Goal: Transaction & Acquisition: Purchase product/service

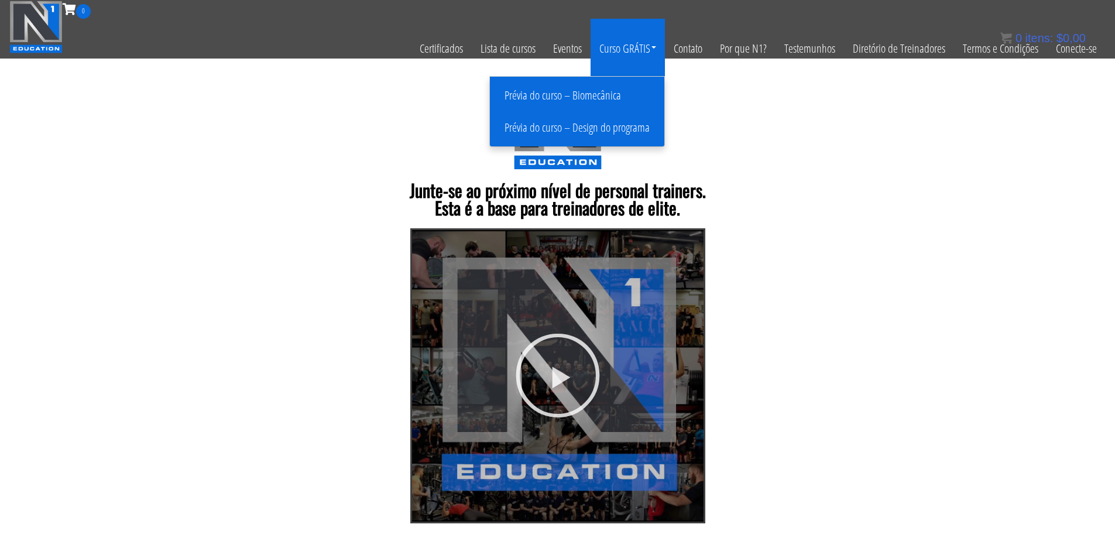
click at [604, 94] on font "Prévia do curso – Biomecânica" at bounding box center [562, 95] width 116 height 16
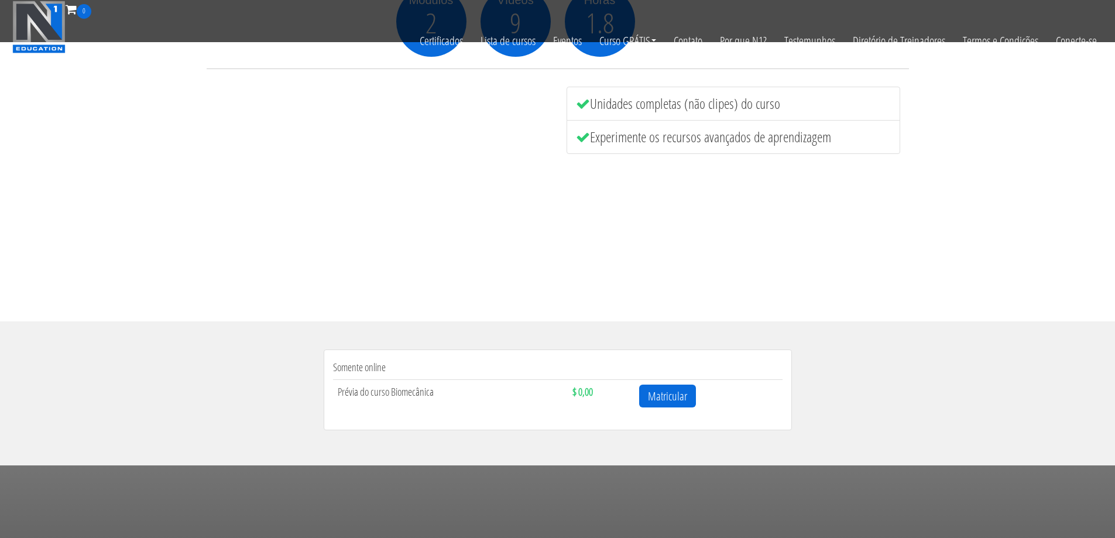
scroll to position [234, 0]
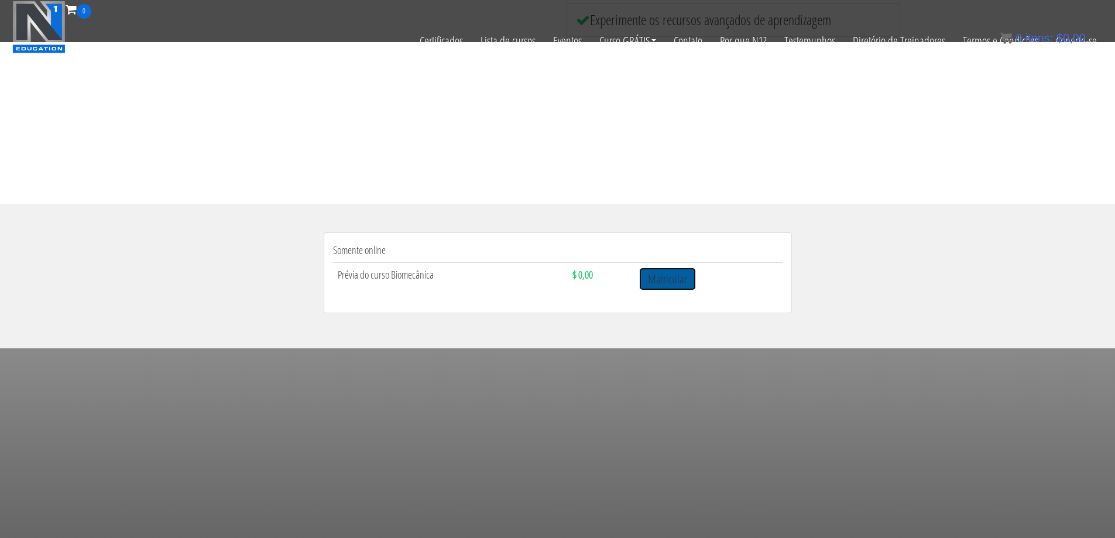
click at [665, 280] on font "Matricular" at bounding box center [667, 279] width 39 height 16
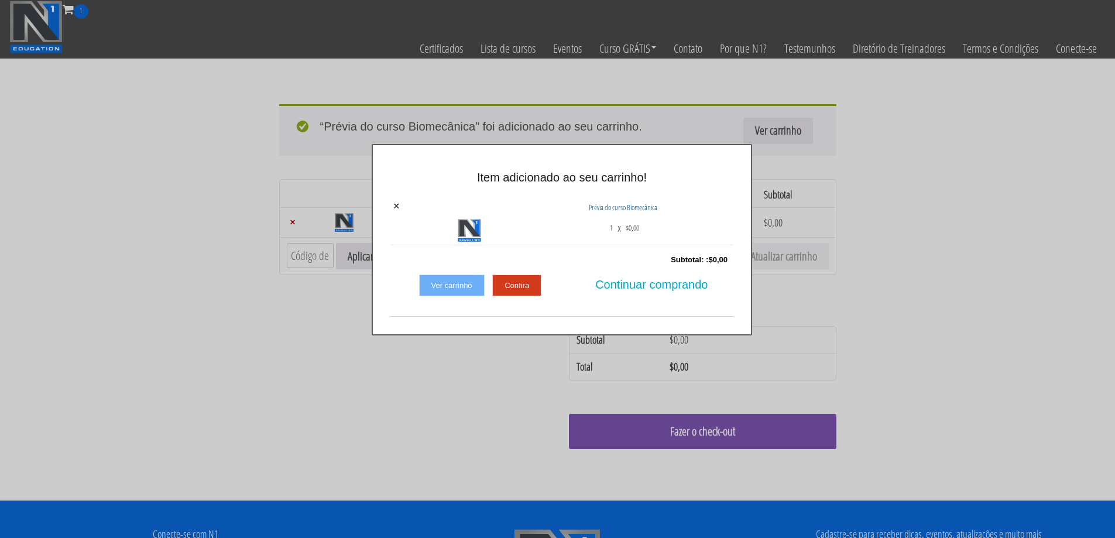
click at [514, 286] on font "Confira" at bounding box center [516, 285] width 25 height 9
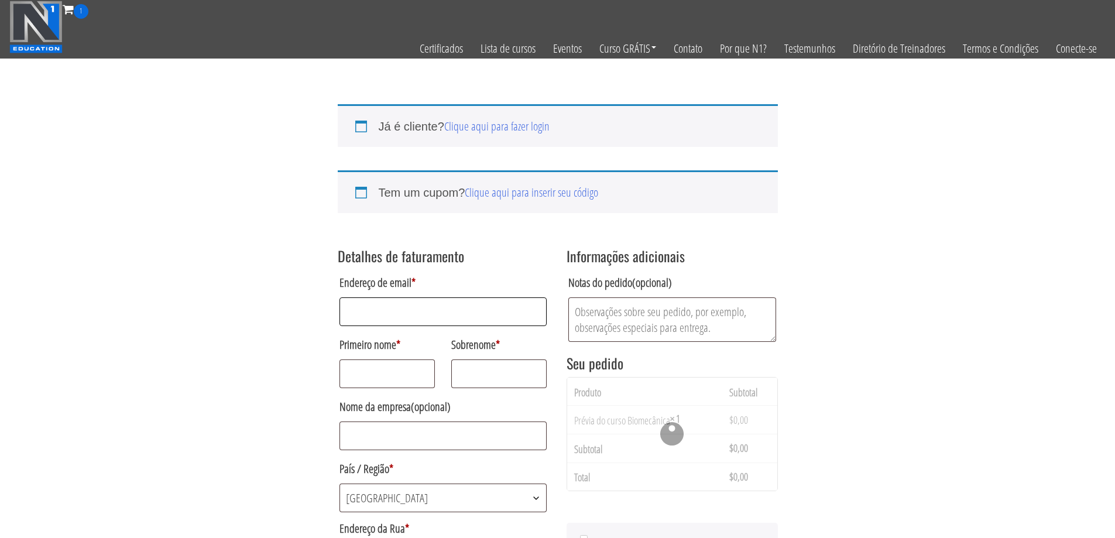
click at [406, 311] on input "Endereço de email *" at bounding box center [443, 311] width 208 height 29
type input "[EMAIL_ADDRESS][DOMAIN_NAME]"
type input "[PERSON_NAME]"
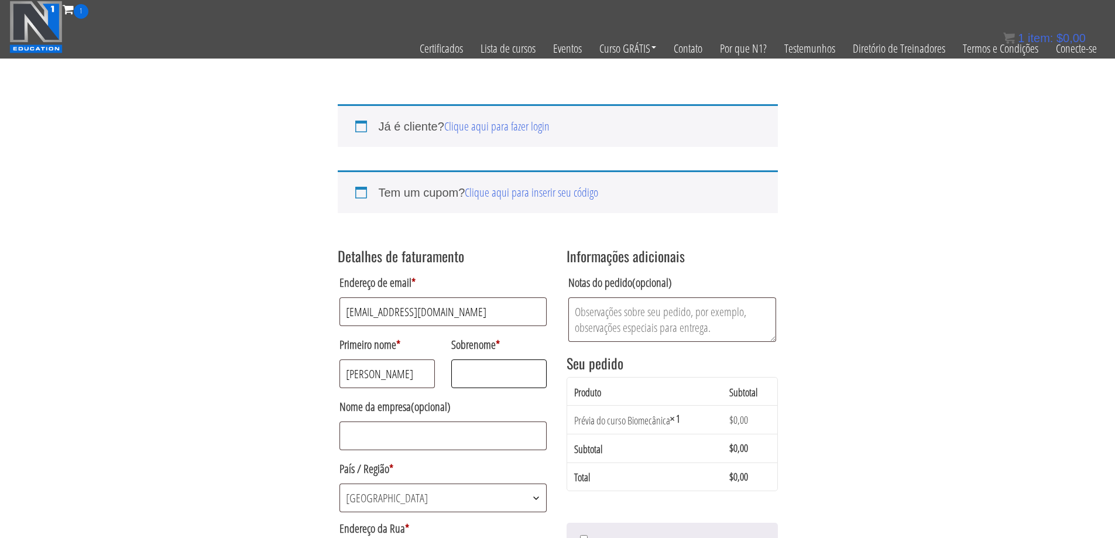
type input "Nauroski"
type input "Rua [PERSON_NAME]"
type input "Amambai"
select select "MS"
type input "79991-182"
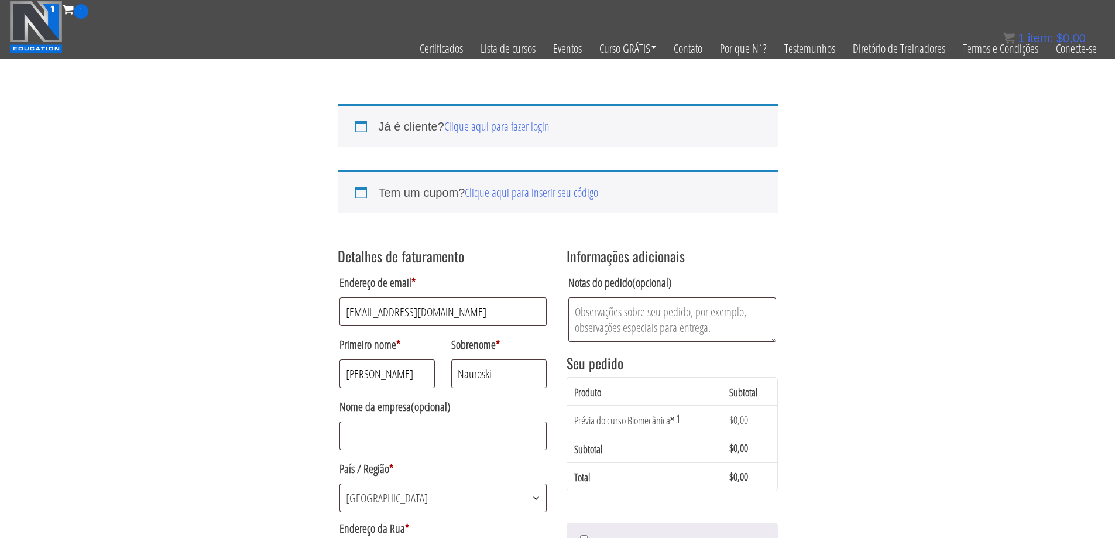
type input "[PHONE_NUMBER]"
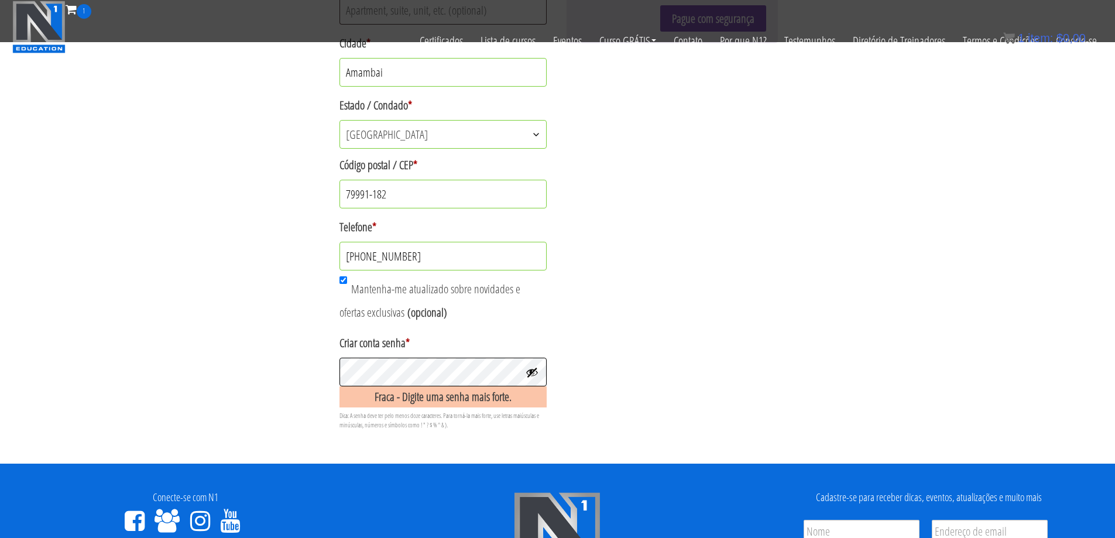
scroll to position [565, 0]
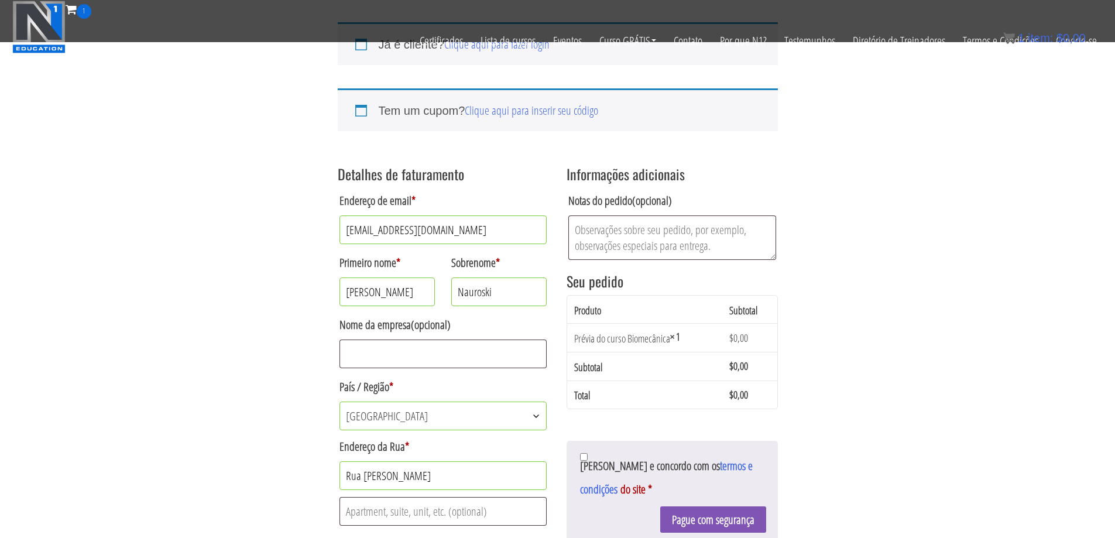
scroll to position [240, 0]
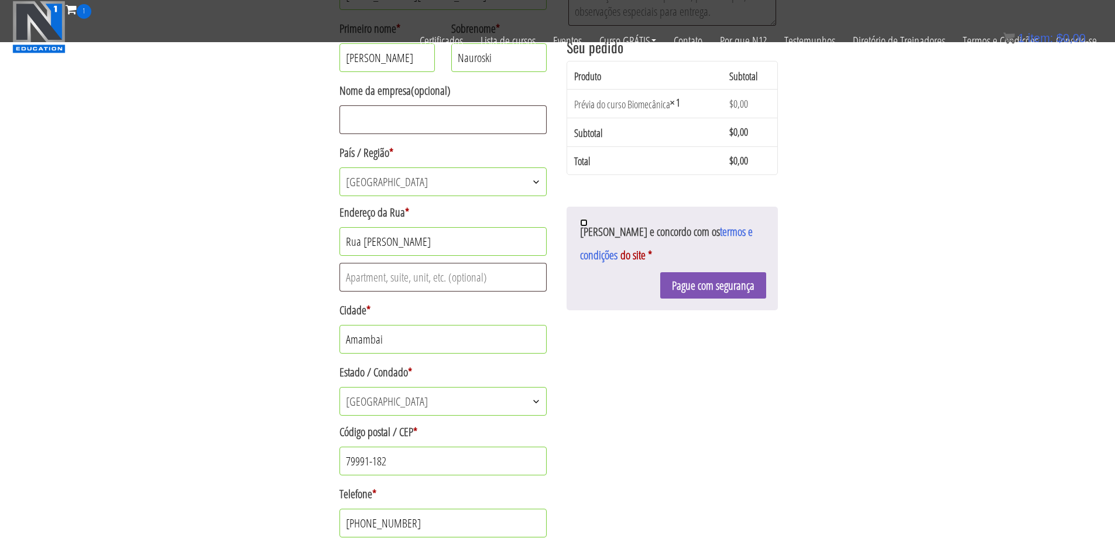
click at [582, 221] on input "Li e concordo com os termos e condições do site *" at bounding box center [584, 223] width 8 height 8
checkbox input "true"
click at [692, 277] on font "Pague com segurança" at bounding box center [713, 285] width 83 height 16
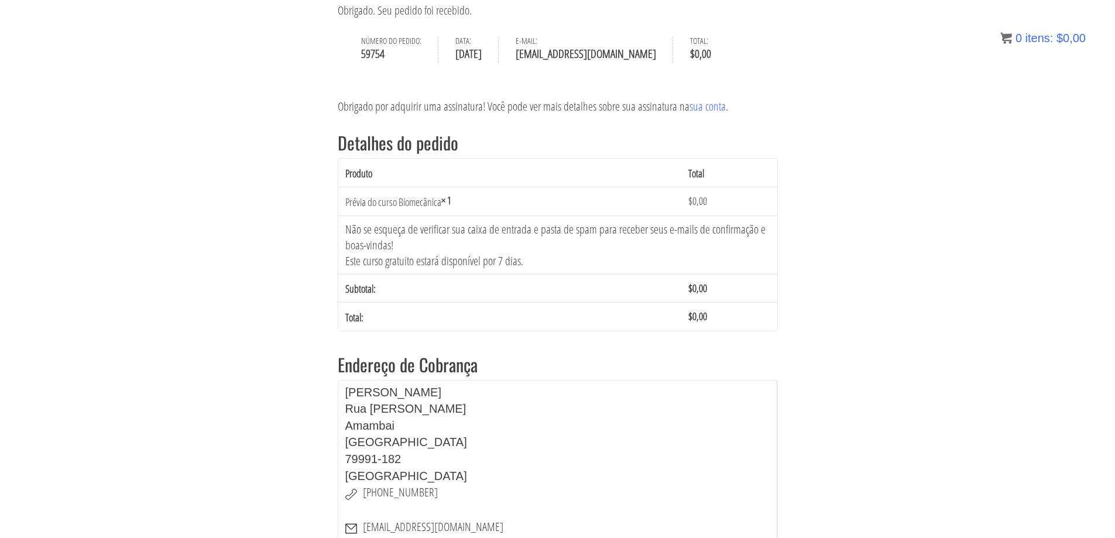
scroll to position [42, 0]
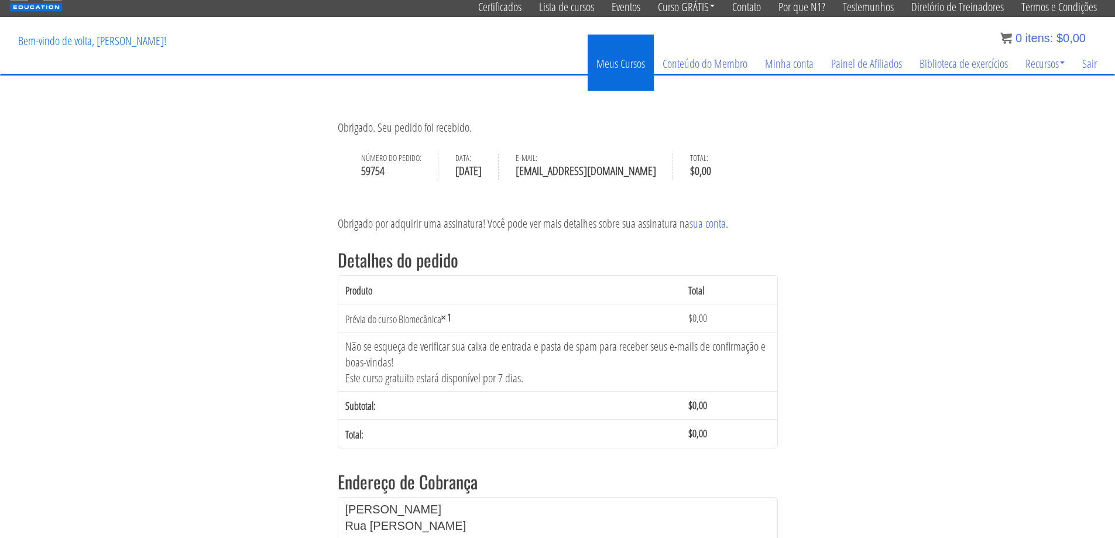
click at [630, 63] on font "Meus Cursos" at bounding box center [620, 63] width 49 height 16
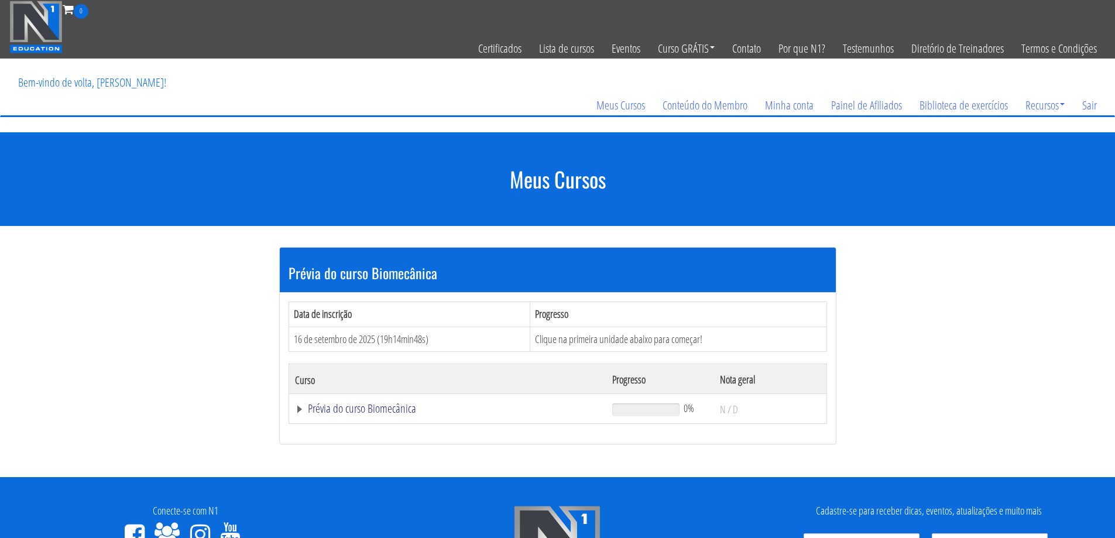
click at [352, 408] on font "Prévia do curso Biomecânica" at bounding box center [362, 408] width 108 height 16
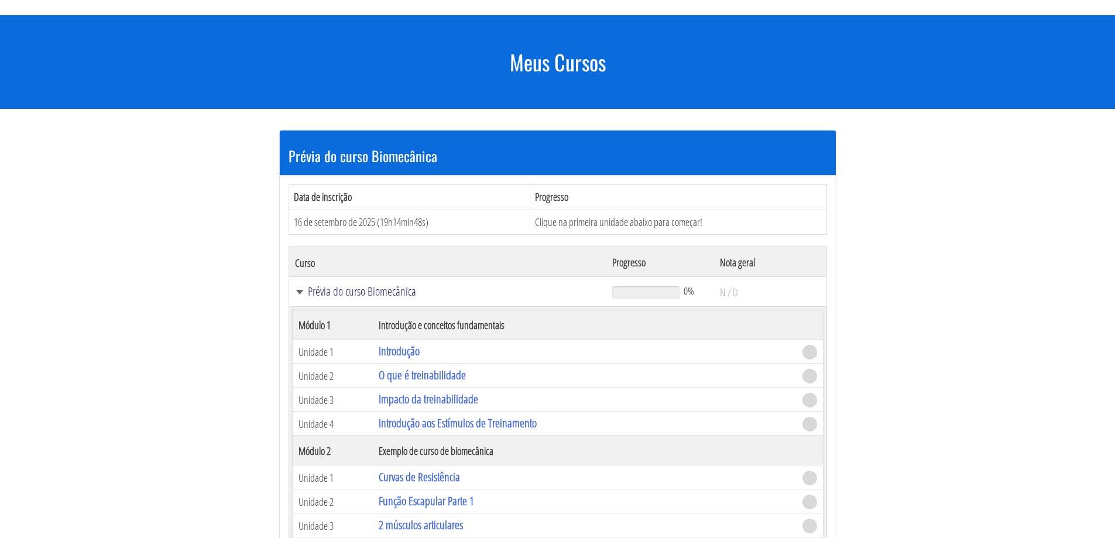
scroll to position [293, 0]
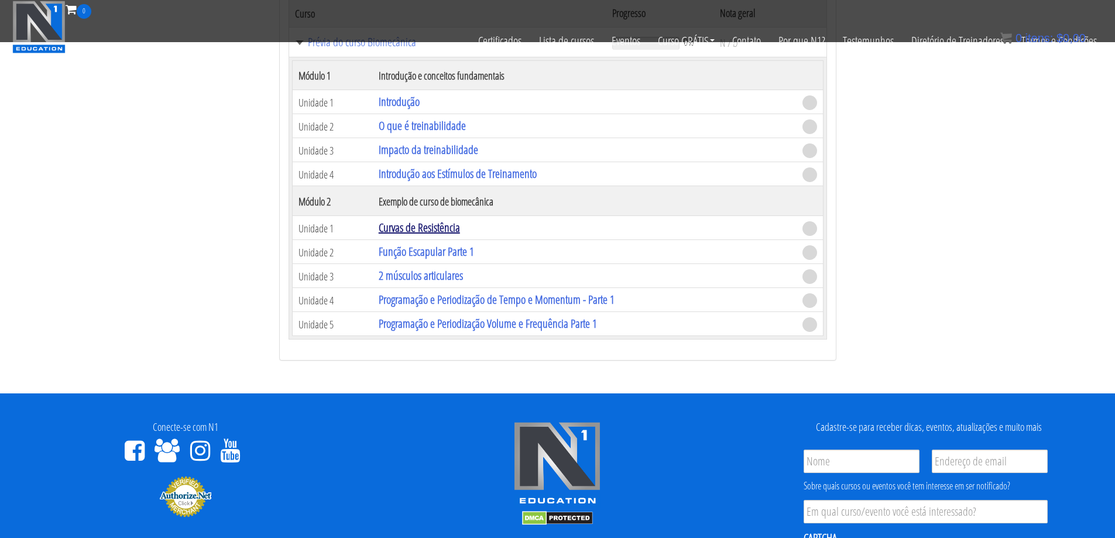
click at [438, 225] on font "Curvas de Resistência" at bounding box center [419, 227] width 81 height 16
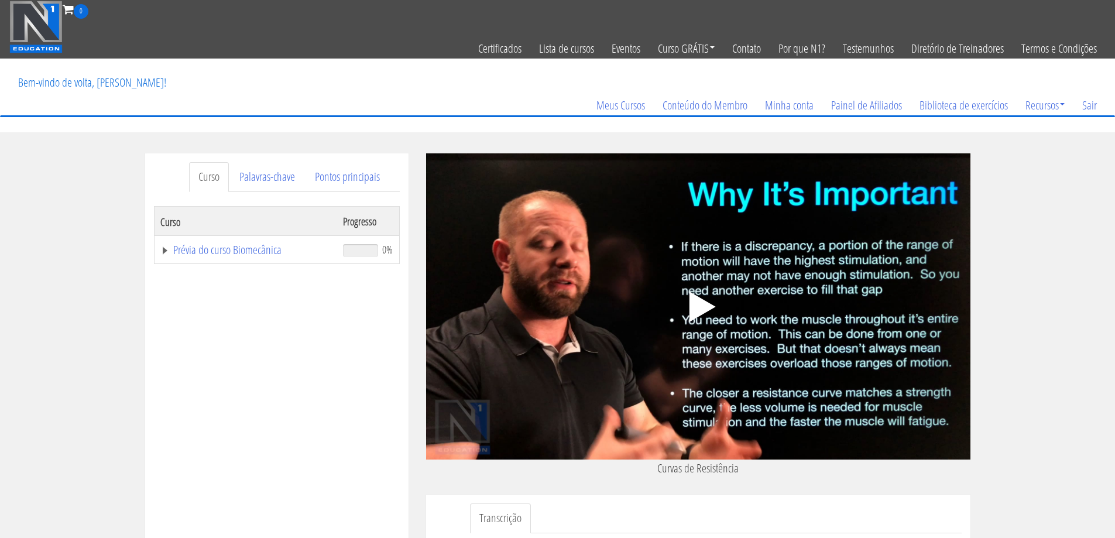
click at [698, 304] on polygon at bounding box center [702, 306] width 26 height 30
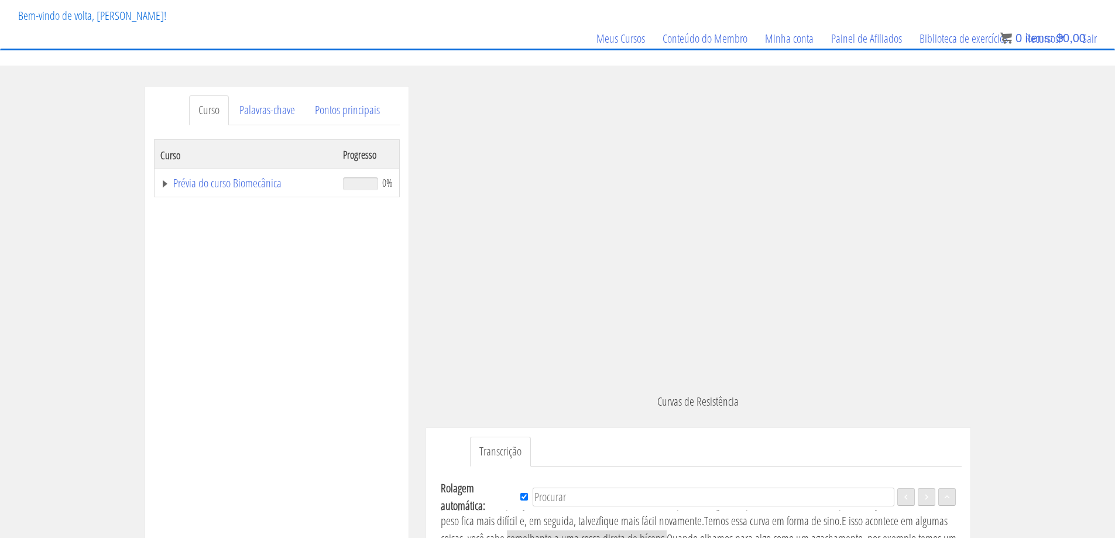
scroll to position [184, 0]
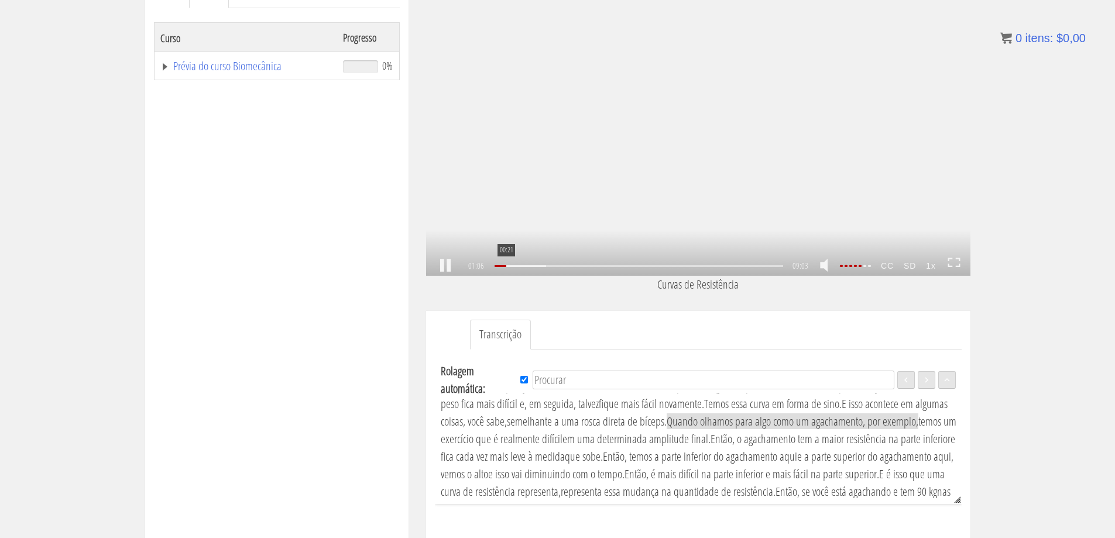
click at [506, 266] on div at bounding box center [501, 266] width 12 height 2
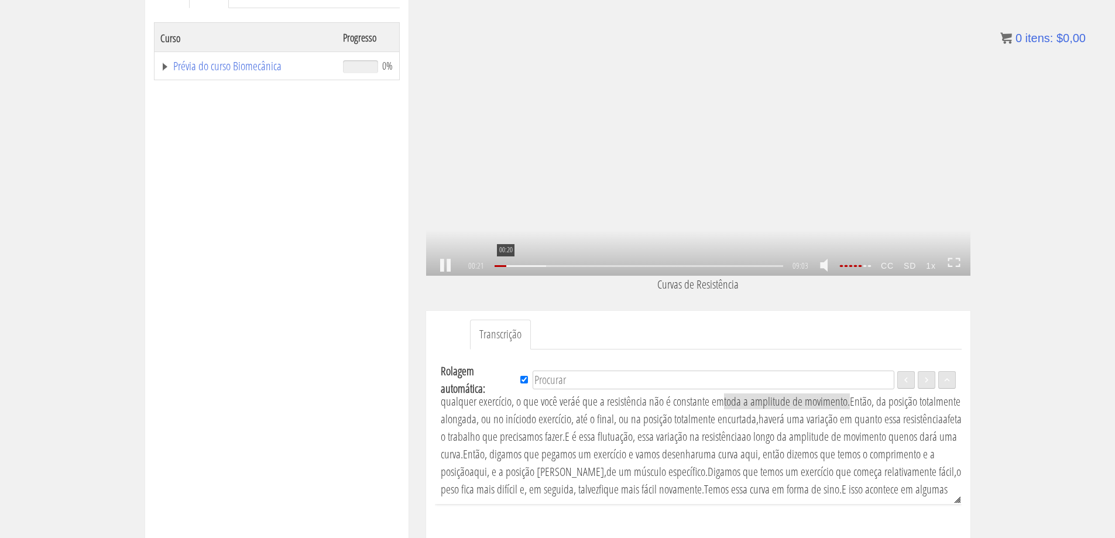
scroll to position [15, 0]
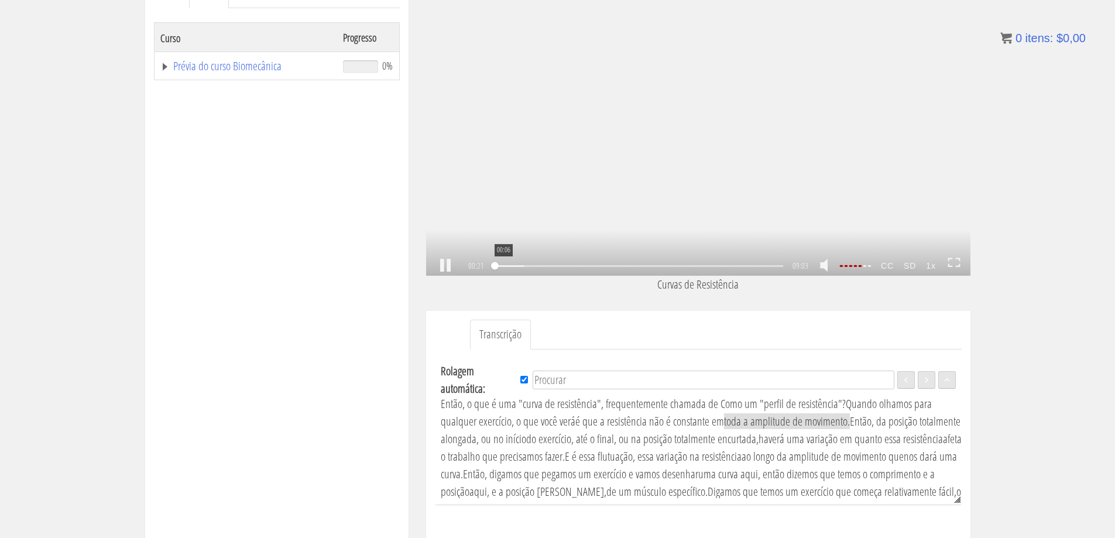
drag, startPoint x: 507, startPoint y: 265, endPoint x: 472, endPoint y: 262, distance: 34.7
click at [472, 262] on div "00:21 00:06 09:03 08:43 CC SD 1x" at bounding box center [698, 266] width 544 height 20
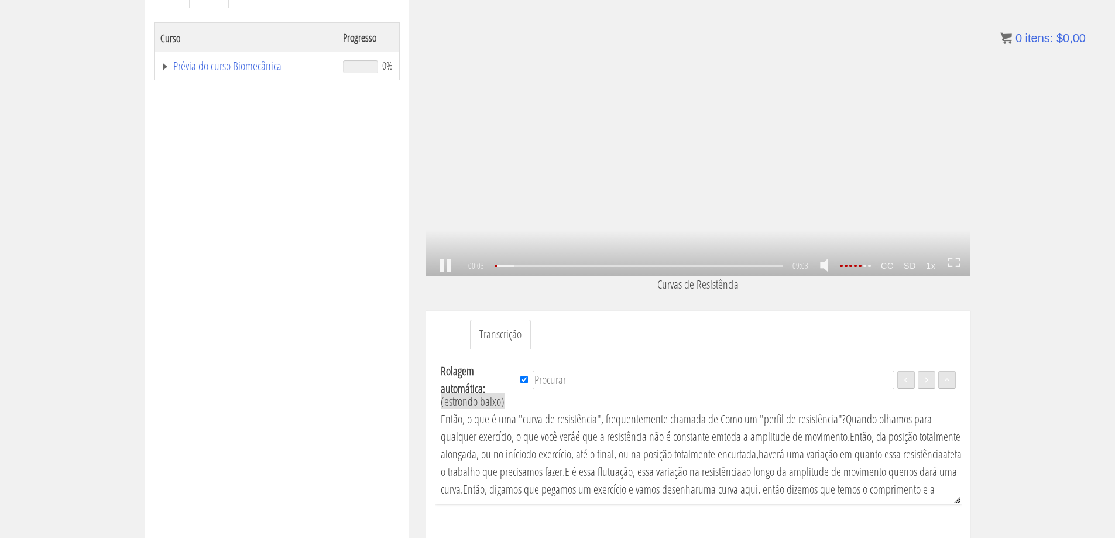
click at [450, 266] on link at bounding box center [445, 266] width 20 height 0
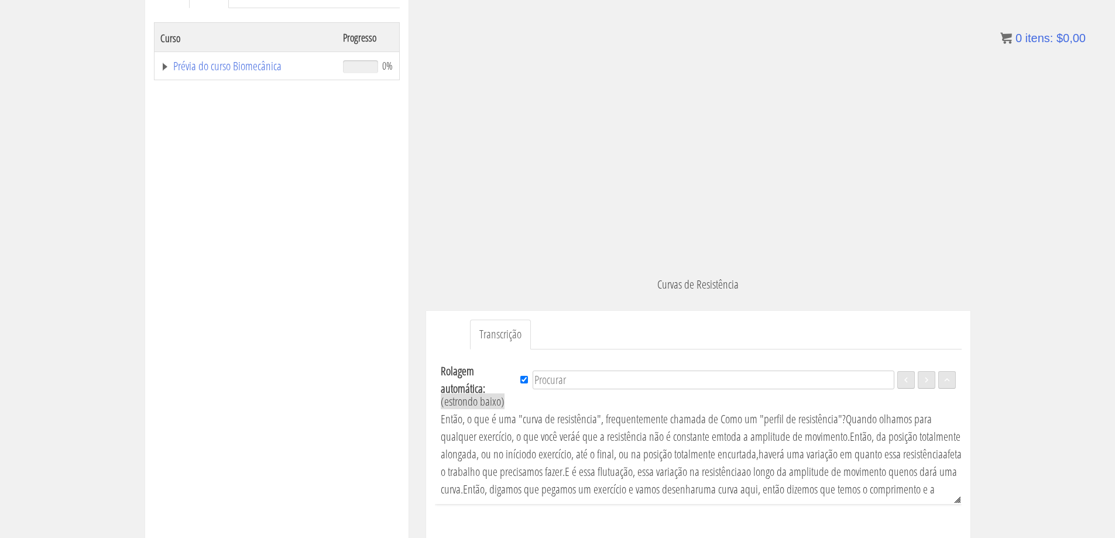
scroll to position [125, 0]
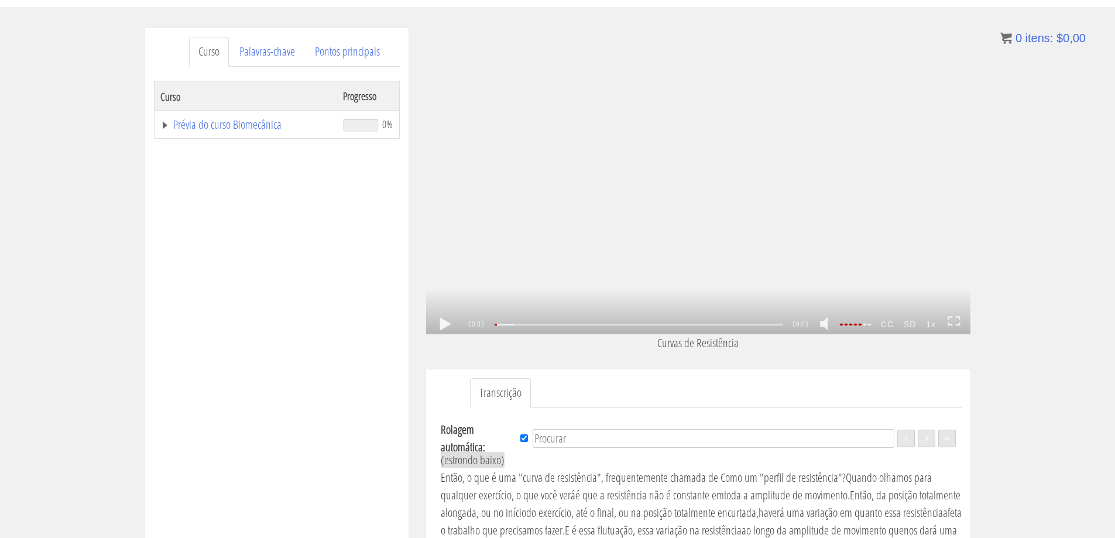
click at [679, 196] on icon ".fp-color-play{opacity:0.65;}.rect{fill:#fff;}" at bounding box center [697, 181] width 39 height 39
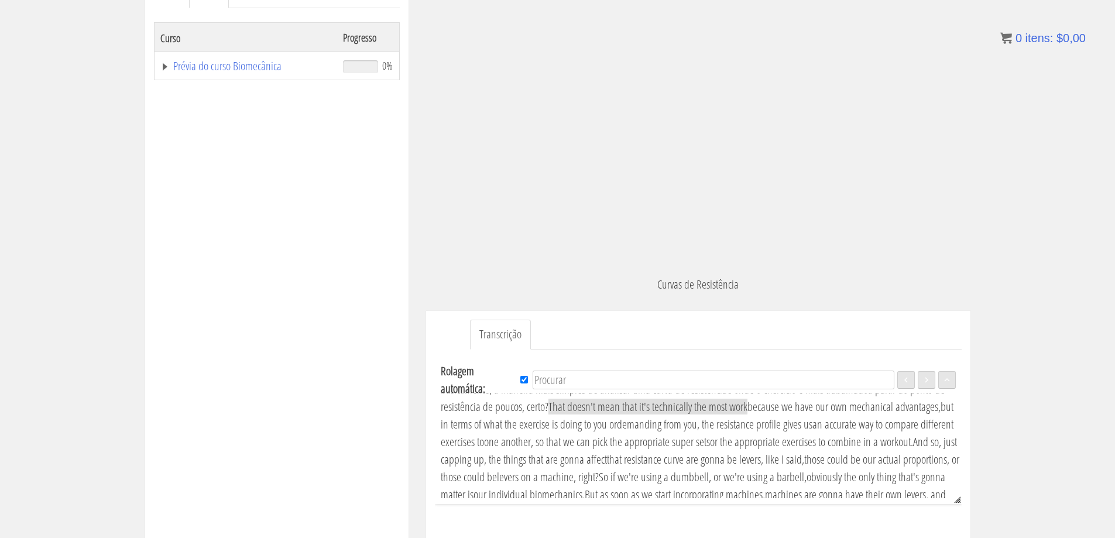
scroll to position [331, 0]
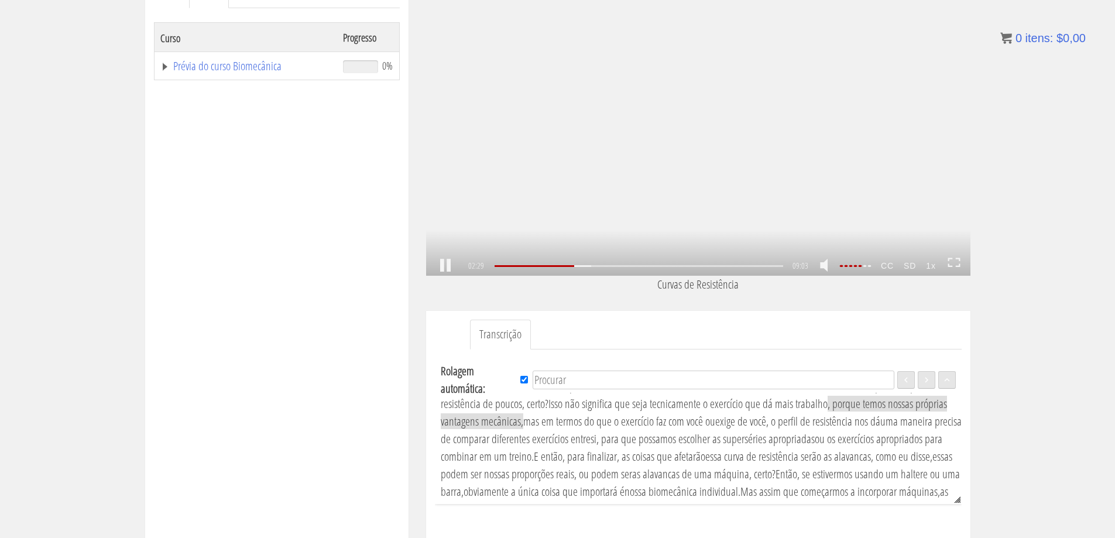
click at [751, 126] on div ".a{fill:#000;opacity:0.65;}.b{fill:#fff;opacity:1.0;} .fp-color-play{opacity:0.…" at bounding box center [698, 123] width 544 height 306
click at [789, 107] on div ".a{fill:#000;opacity:0.65;}.b{fill:#fff;opacity:1.0;} .fp-color-play{opacity:0.…" at bounding box center [698, 123] width 544 height 306
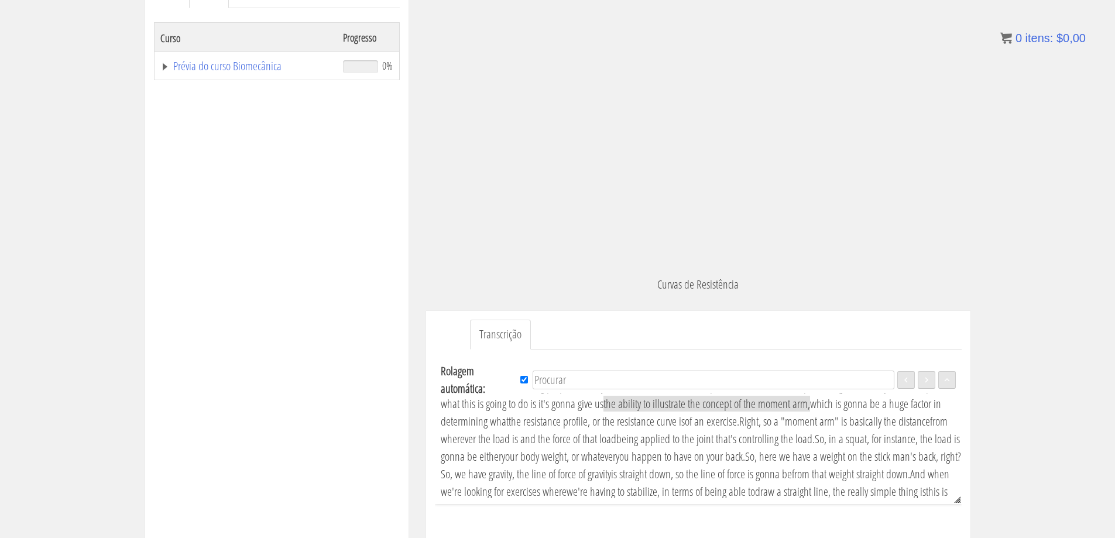
scroll to position [700, 0]
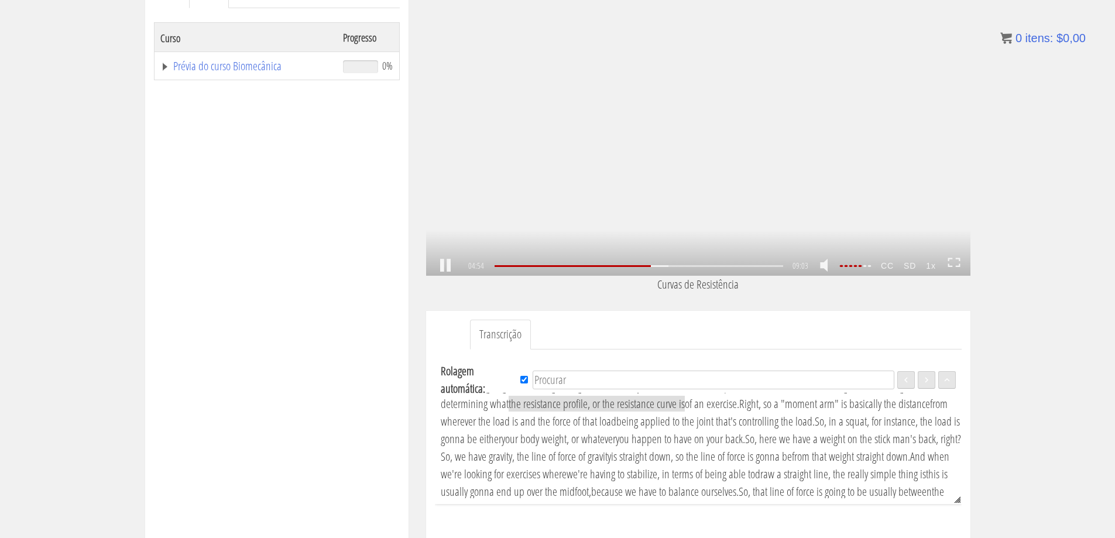
click at [631, 156] on div ".a{fill:#000;opacity:0.65;}.b{fill:#fff;opacity:1.0;} .fp-color-play{opacity:0.…" at bounding box center [698, 123] width 544 height 306
click at [710, 117] on icon ".fp-color-play{opacity:0.65;}.rect{fill:#fff;}" at bounding box center [697, 122] width 39 height 39
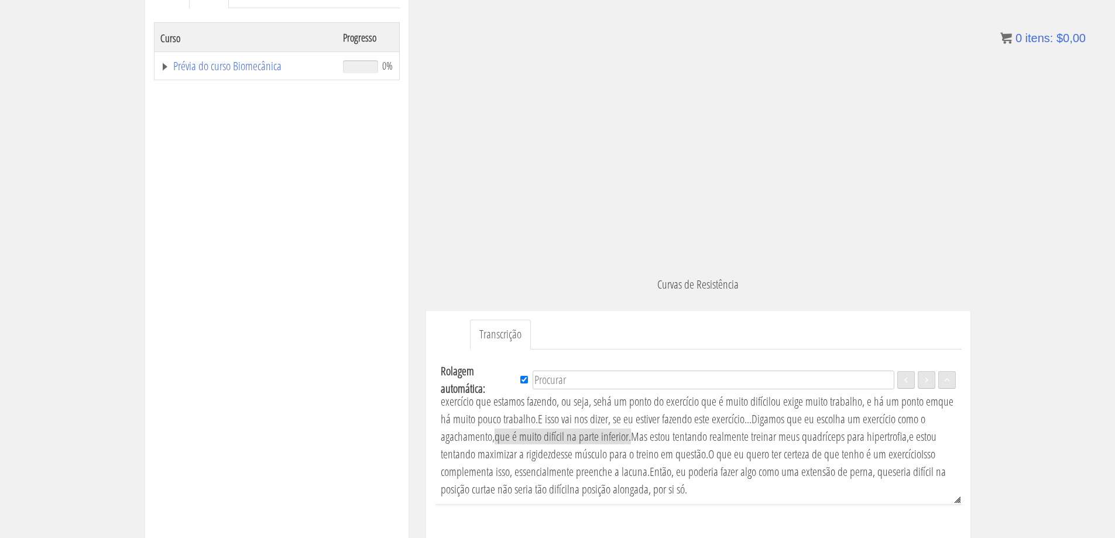
scroll to position [1229, 0]
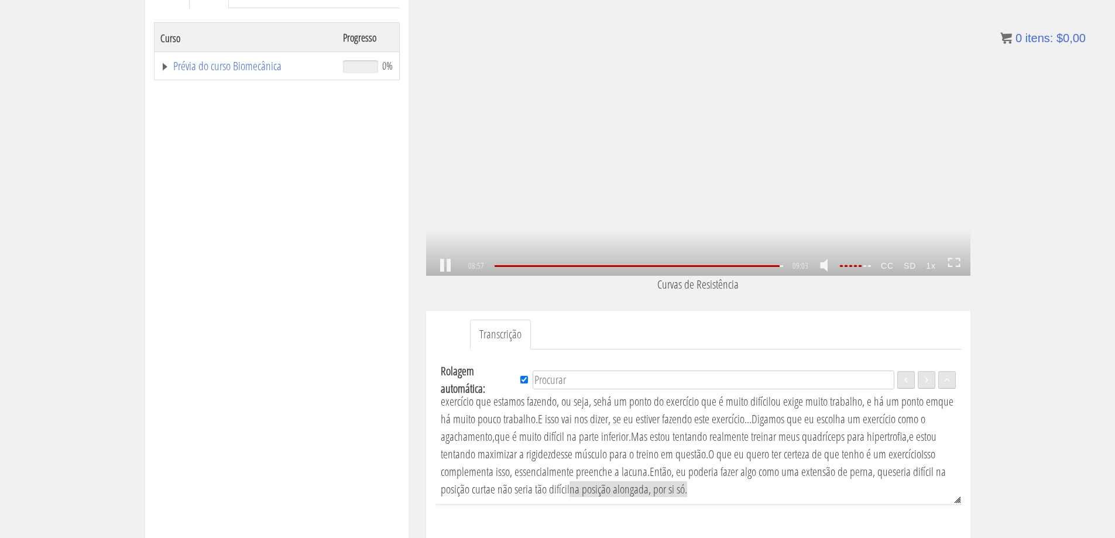
click at [678, 131] on div ".a{fill:#000;opacity:0.65;}.b{fill:#fff;opacity:1.0;} .fp-color-play{opacity:0.…" at bounding box center [698, 123] width 544 height 306
